Goal: Information Seeking & Learning: Check status

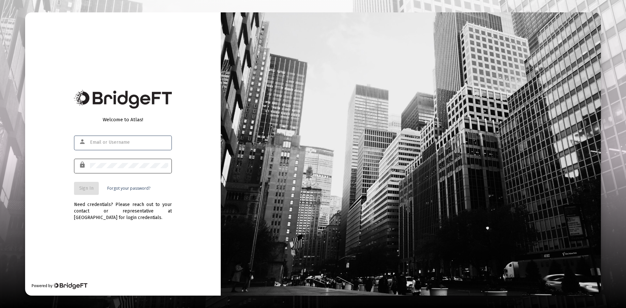
type input "courtney@getecio.com"
click at [103, 170] on div at bounding box center [129, 165] width 78 height 16
click at [89, 192] on button "Sign In" at bounding box center [86, 188] width 25 height 13
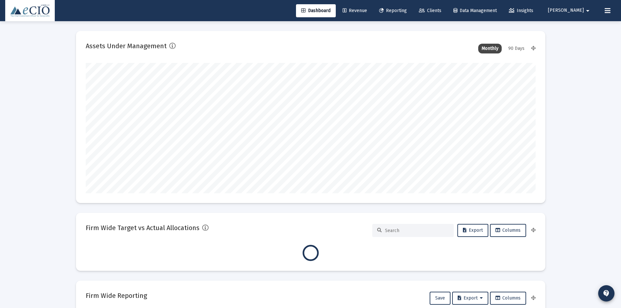
scroll to position [130, 450]
type input "[DATE]"
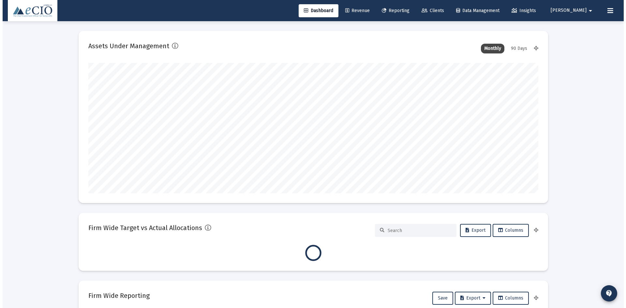
scroll to position [130, 210]
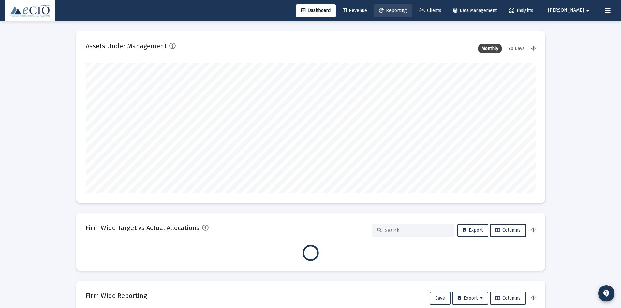
click at [406, 11] on span "Reporting" at bounding box center [393, 11] width 28 height 6
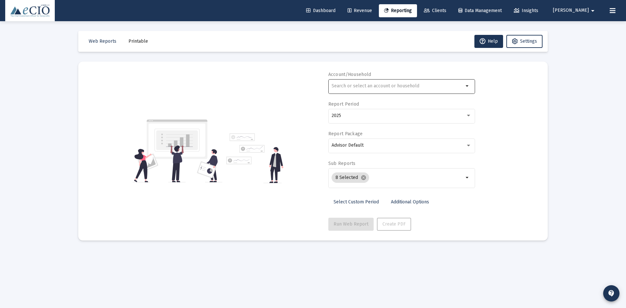
click at [381, 85] on input "text" at bounding box center [398, 85] width 132 height 5
type input "bayview"
click at [379, 93] on div "bayview" at bounding box center [398, 86] width 132 height 16
click at [438, 86] on input "bayview" at bounding box center [398, 85] width 132 height 5
click at [464, 90] on div "bayview arrow_drop_down" at bounding box center [401, 86] width 147 height 16
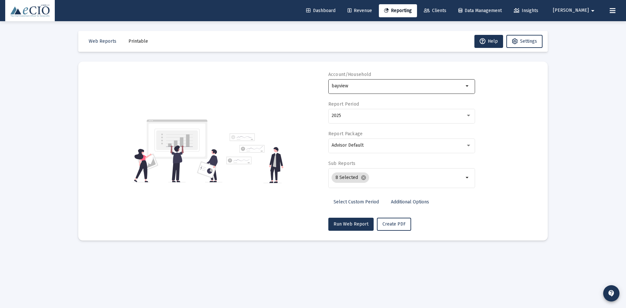
click at [466, 86] on mat-icon "arrow_drop_down" at bounding box center [468, 86] width 8 height 8
click at [348, 89] on div "bayview" at bounding box center [398, 86] width 132 height 16
drag, startPoint x: 365, startPoint y: 84, endPoint x: 268, endPoint y: 92, distance: 97.5
click at [268, 92] on div "Account/Household bayview arrow_drop_down Report Period 2025 Report Package Adv…" at bounding box center [313, 150] width 450 height 159
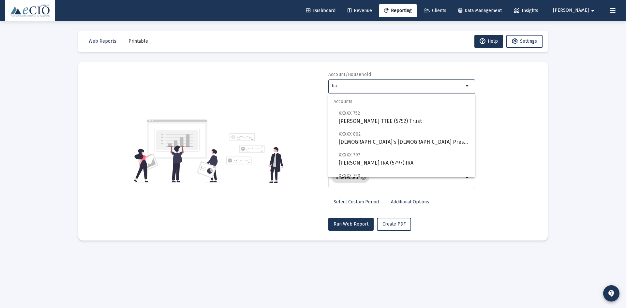
type input "b"
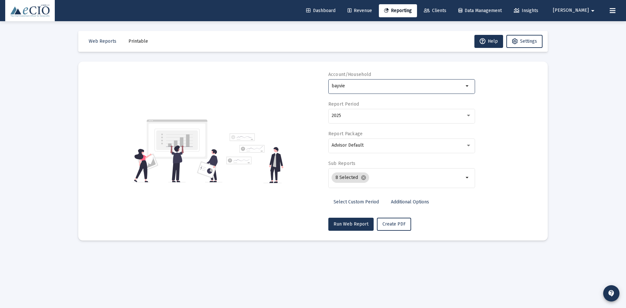
type input "bayview"
click at [366, 87] on input "bayview" at bounding box center [398, 85] width 132 height 5
click at [468, 87] on mat-icon "arrow_drop_down" at bounding box center [468, 86] width 8 height 8
click at [466, 83] on mat-icon "arrow_drop_down" at bounding box center [468, 86] width 8 height 8
click at [362, 89] on div "bayview" at bounding box center [398, 86] width 132 height 16
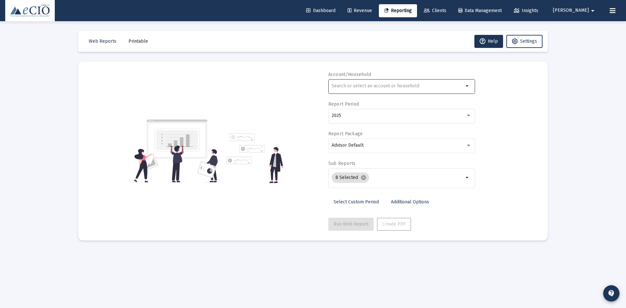
click at [348, 90] on div at bounding box center [398, 86] width 132 height 16
type input "b"
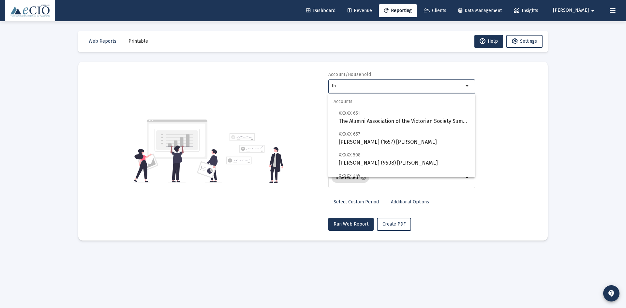
type input "t"
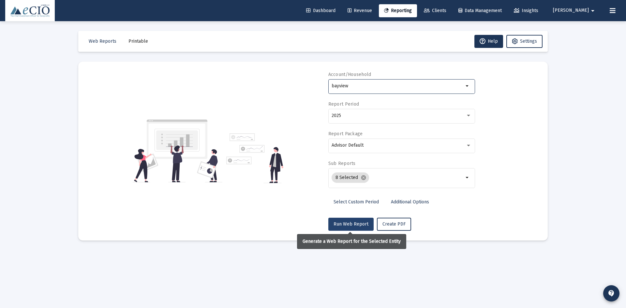
type input "bayview"
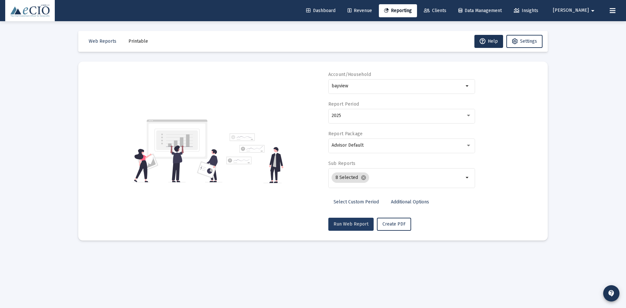
click at [353, 223] on span "Run Web Report" at bounding box center [351, 224] width 35 height 6
click at [352, 224] on span "Run Web Report" at bounding box center [351, 224] width 35 height 6
click at [393, 84] on input "bayview" at bounding box center [398, 85] width 132 height 5
click at [469, 86] on mat-icon "arrow_drop_down" at bounding box center [468, 86] width 8 height 8
click at [281, 77] on div "Account/Household bayview arrow_drop_down Report Period 2025 Report Package Adv…" at bounding box center [313, 150] width 450 height 159
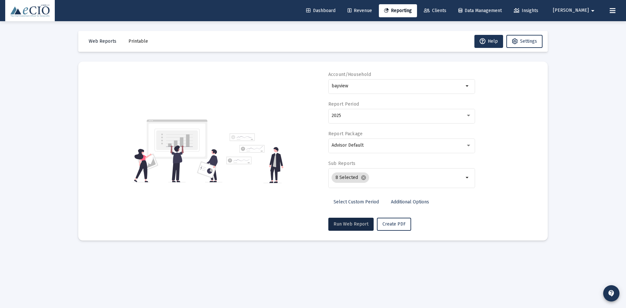
click at [102, 41] on span "Web Reports" at bounding box center [103, 41] width 28 height 6
drag, startPoint x: 332, startPoint y: 12, endPoint x: 354, endPoint y: 13, distance: 21.9
click at [332, 12] on span "Dashboard" at bounding box center [320, 11] width 29 height 6
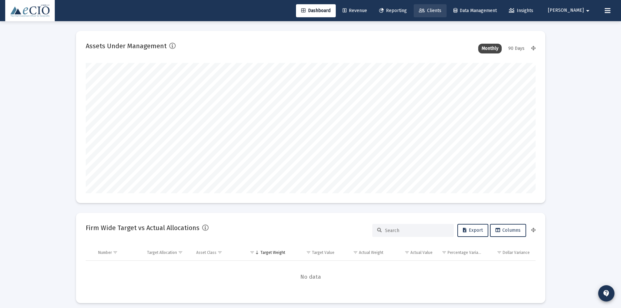
click at [442, 11] on span "Clients" at bounding box center [430, 11] width 22 height 6
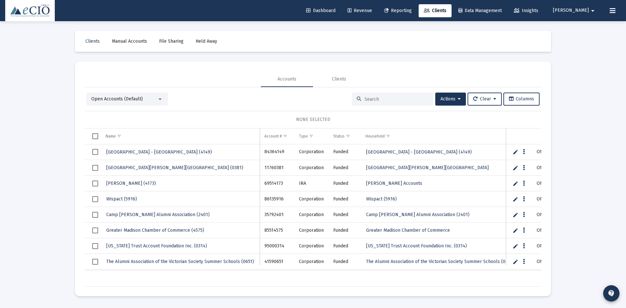
click at [380, 98] on input at bounding box center [397, 100] width 64 height 6
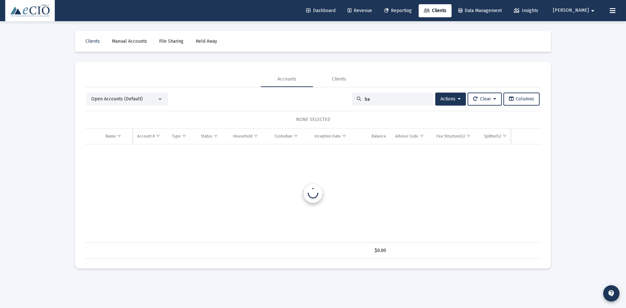
type input "b"
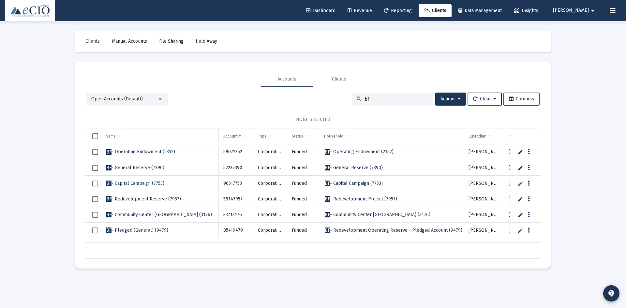
type input "bf"
click at [144, 151] on span "BF - Operating Endowment (2352)" at bounding box center [140, 152] width 69 height 6
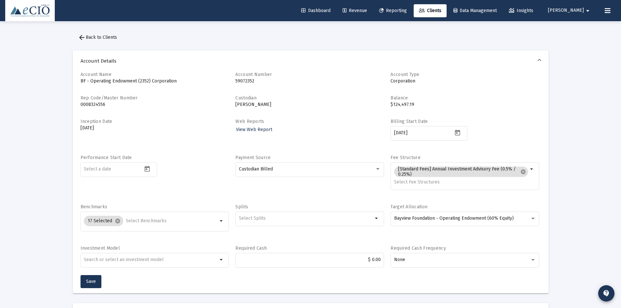
click at [404, 7] on link "Reporting" at bounding box center [393, 10] width 38 height 13
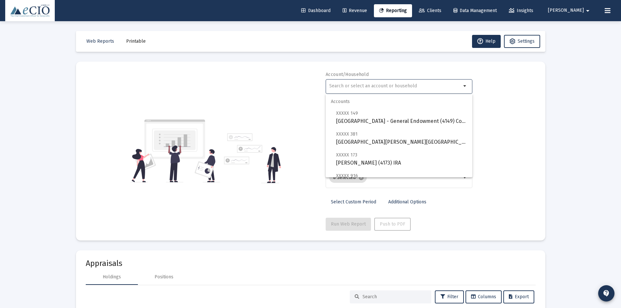
click at [351, 86] on input "text" at bounding box center [395, 85] width 132 height 5
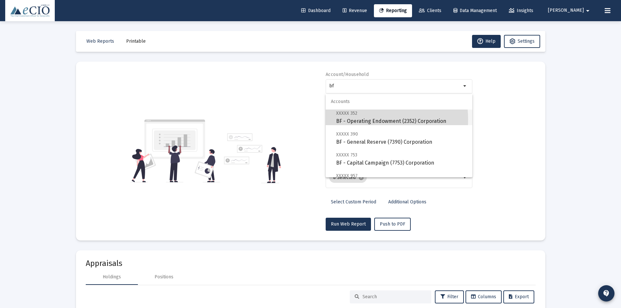
click at [359, 120] on span "XXXXX 352 BF - Operating Endowment (2352) Corporation" at bounding box center [401, 117] width 131 height 16
type input "BF - Operating Endowment (2352) Corporation"
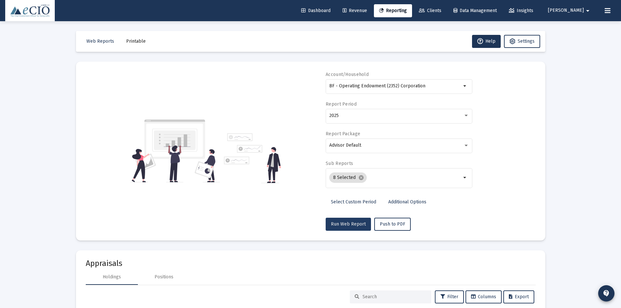
click at [350, 220] on button "Run Web Report" at bounding box center [348, 224] width 45 height 13
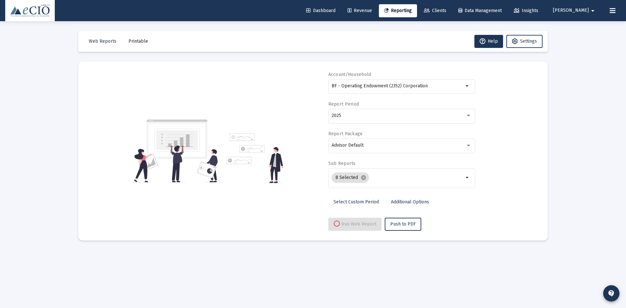
select select "View all"
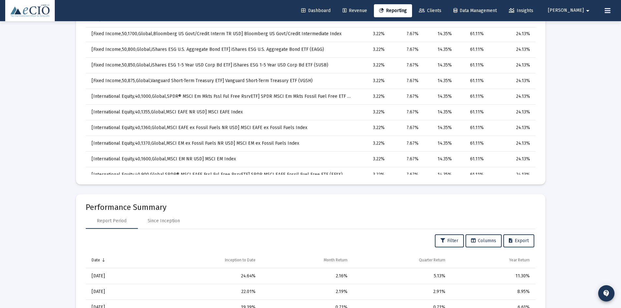
scroll to position [424, 0]
